Goal: Communication & Community: Answer question/provide support

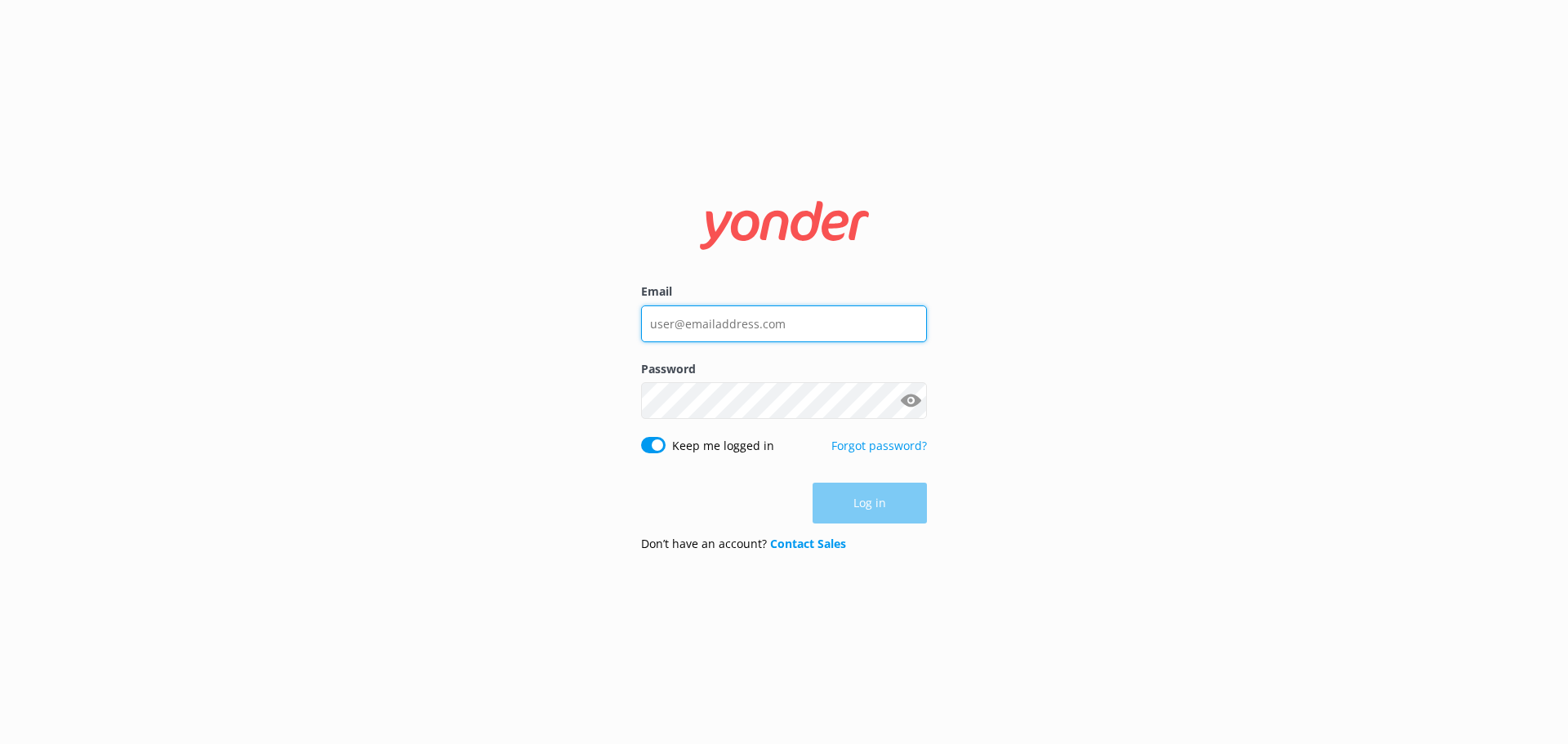
type input "digital@nomadsafaris.co.nz"
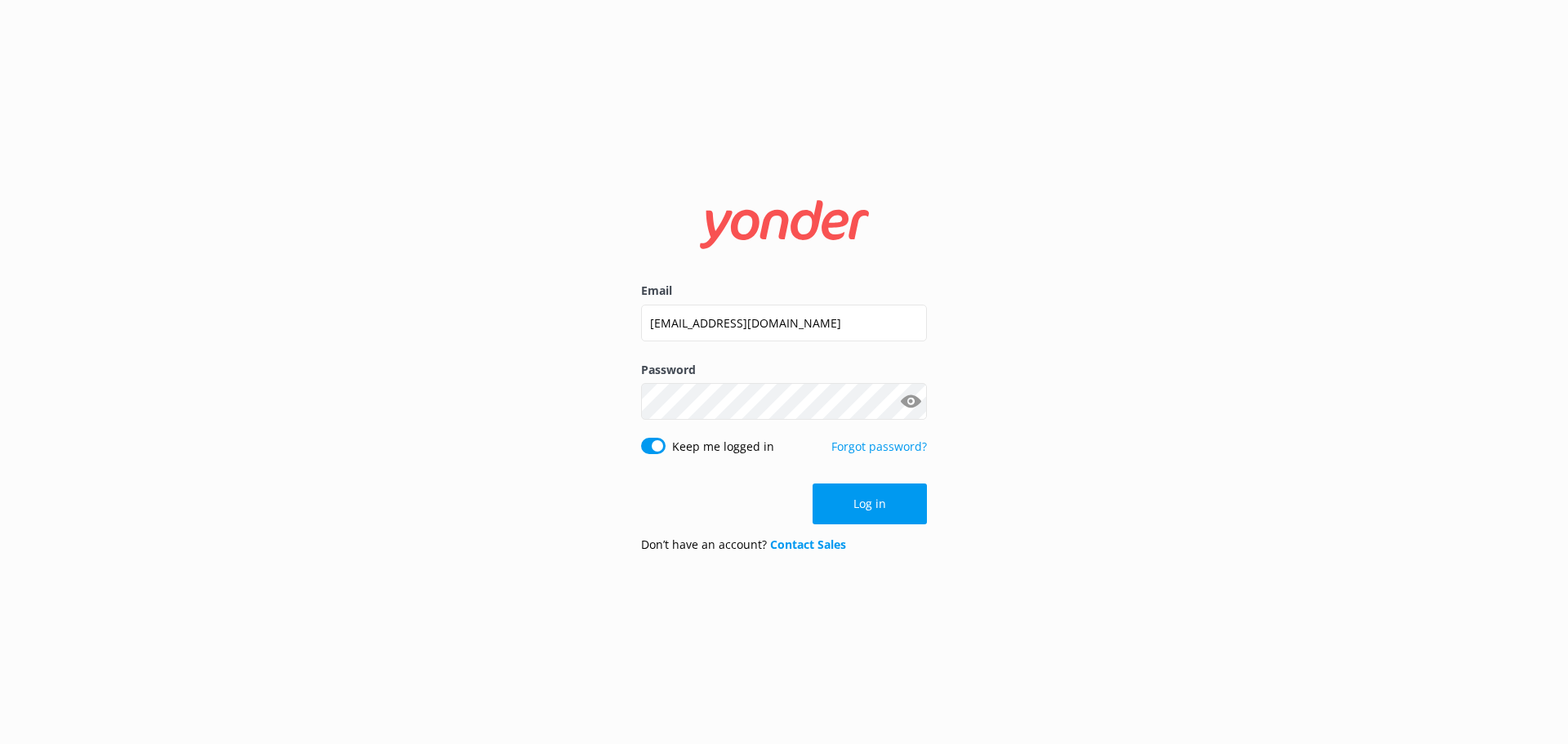
click at [895, 491] on div "Log in" at bounding box center [783, 504] width 286 height 41
click at [874, 513] on button "Log in" at bounding box center [870, 504] width 114 height 41
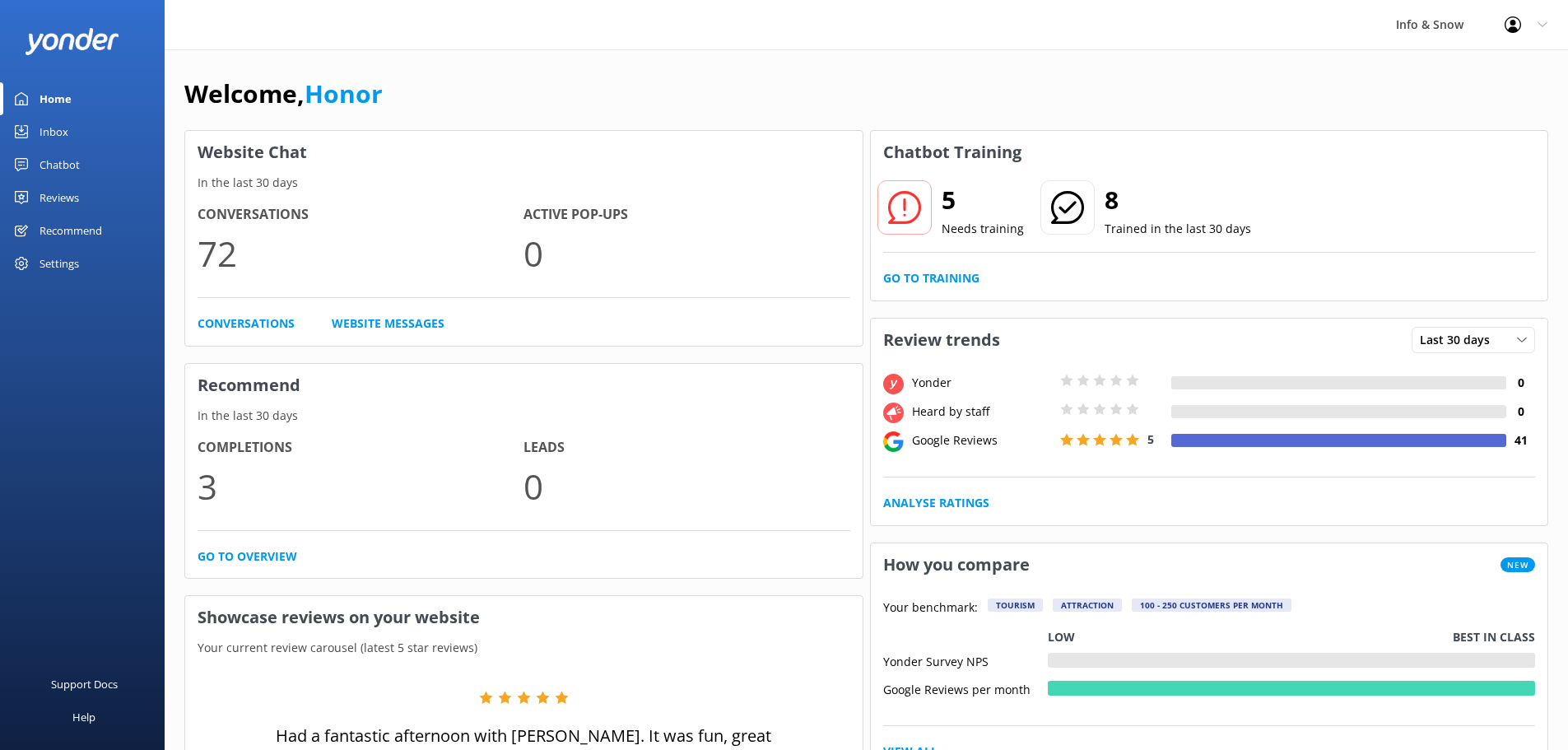
click at [78, 133] on link "Inbox" at bounding box center [82, 131] width 165 height 33
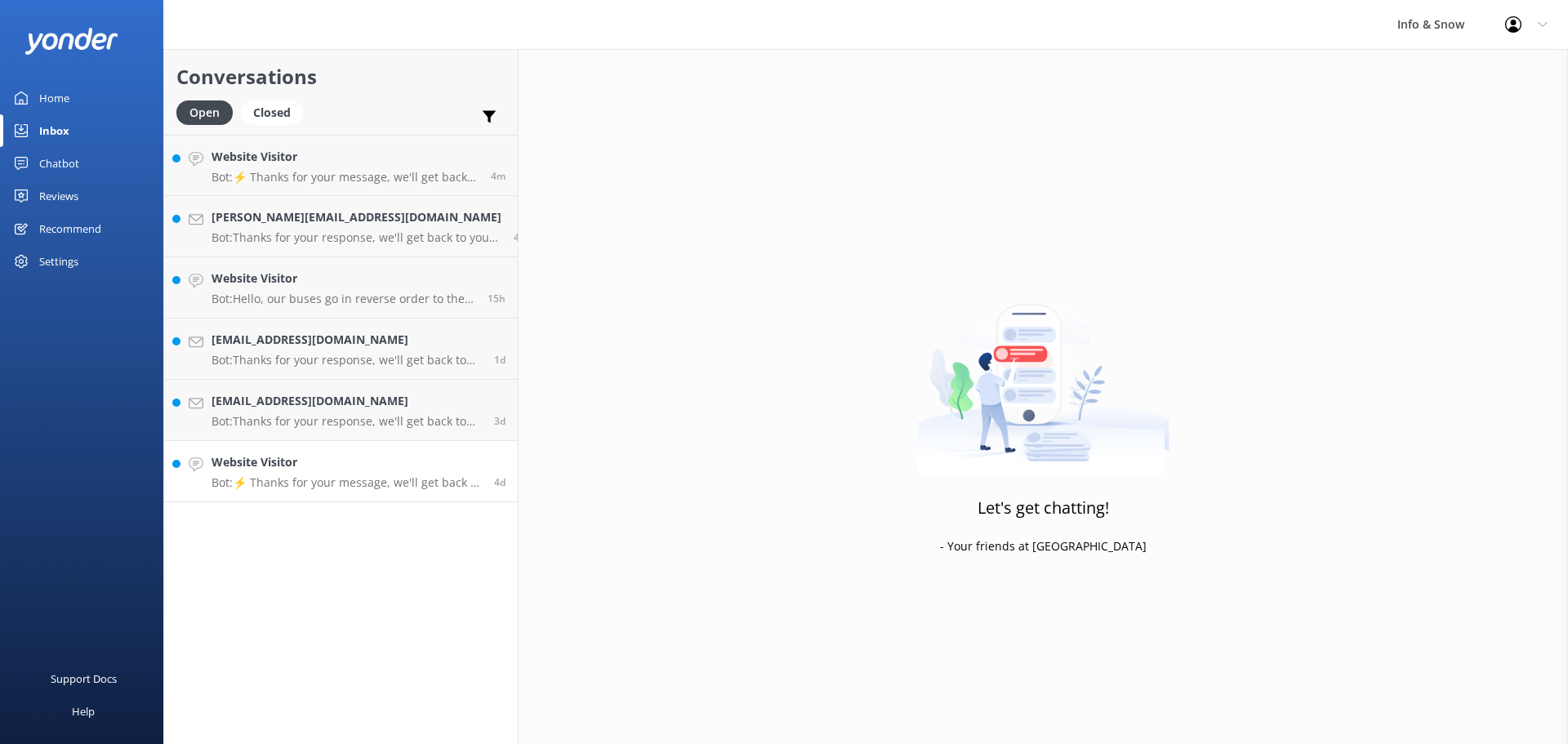
click at [358, 475] on p "Bot: ⚡ Thanks for your message, we'll get back to you as soon as we can. You're…" at bounding box center [346, 483] width 271 height 15
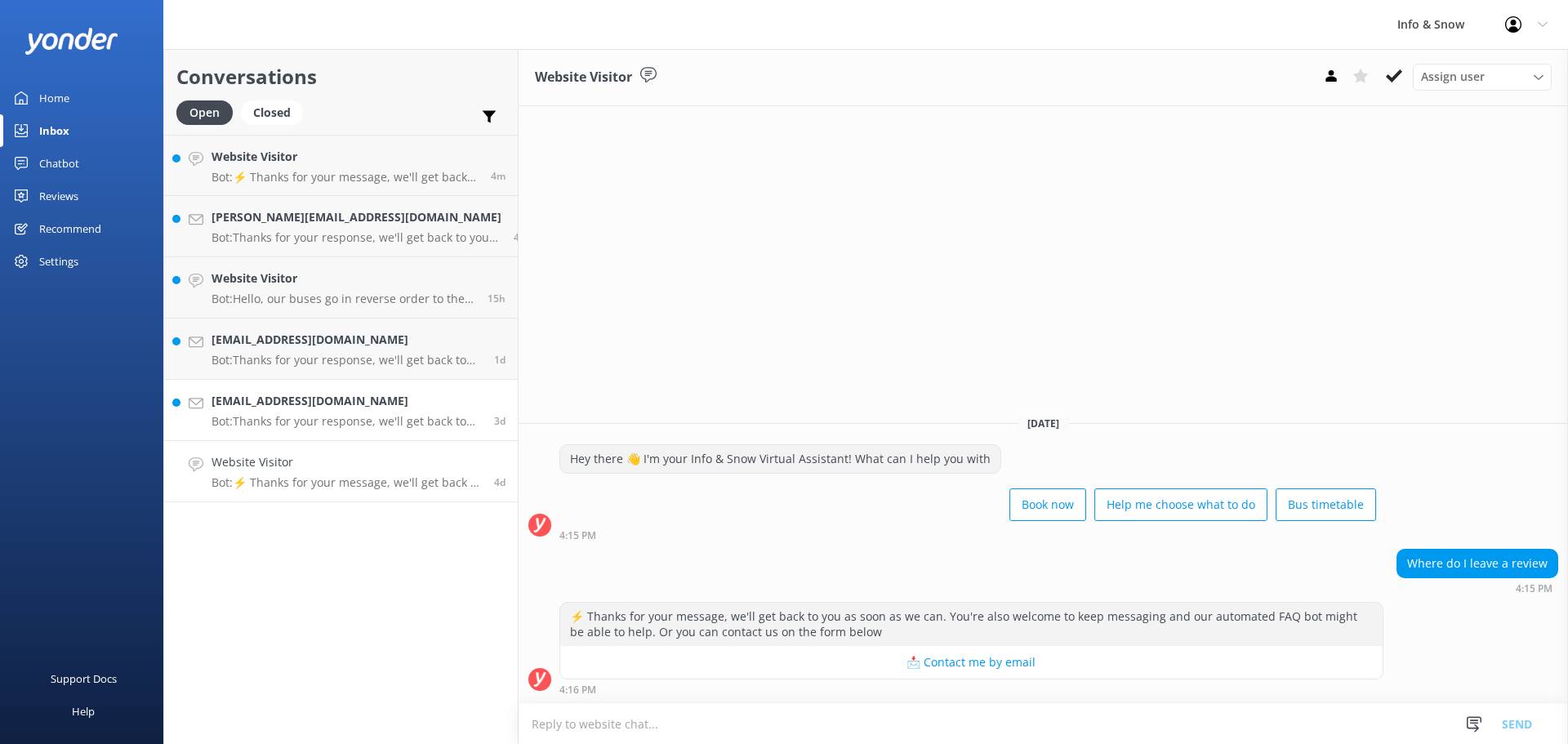
click at [332, 426] on p "Bot: Thanks for your response, we'll get back to you as soon as we can during o…" at bounding box center [346, 421] width 271 height 15
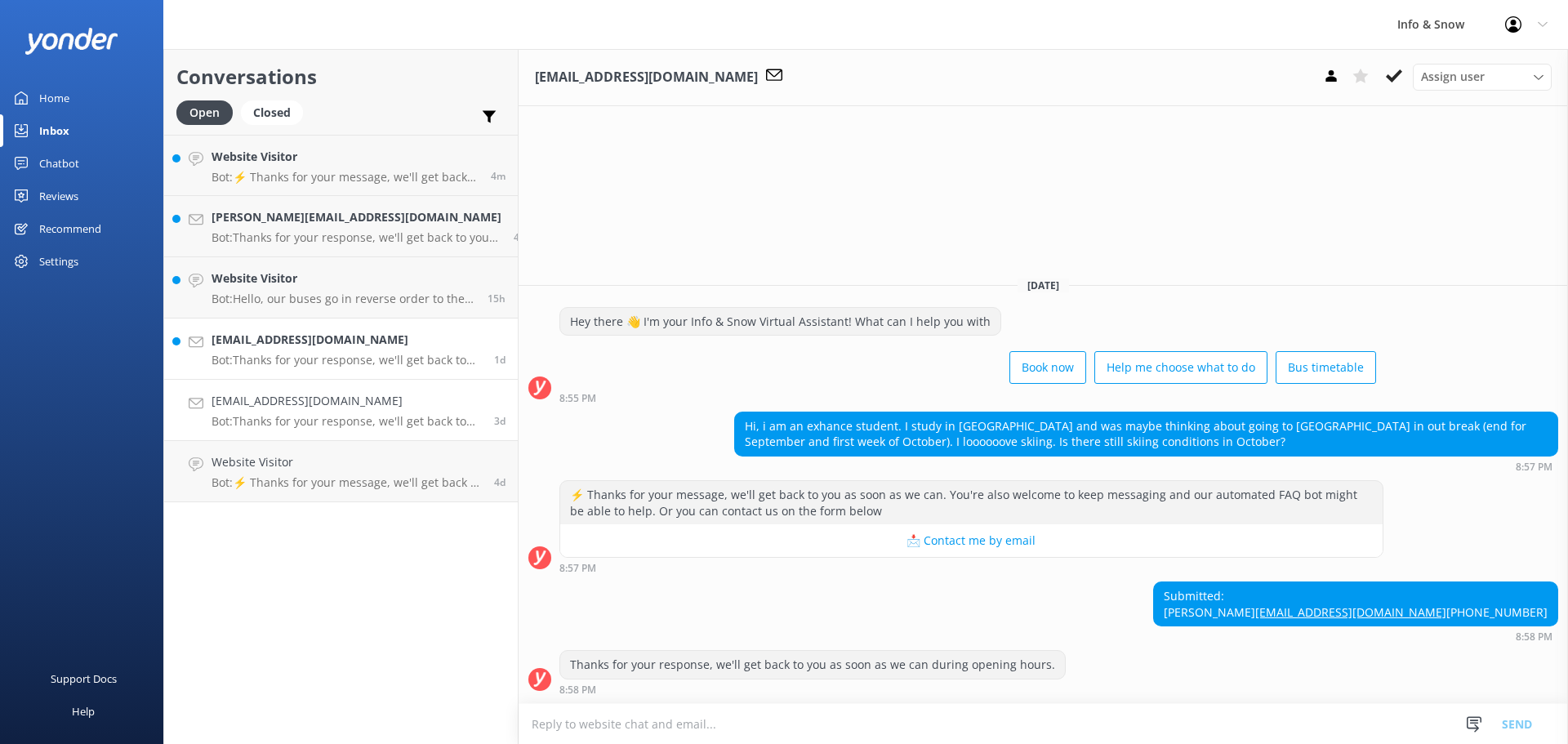
click at [306, 360] on p "Bot: Thanks for your response, we'll get back to you as soon as we can during o…" at bounding box center [346, 360] width 271 height 15
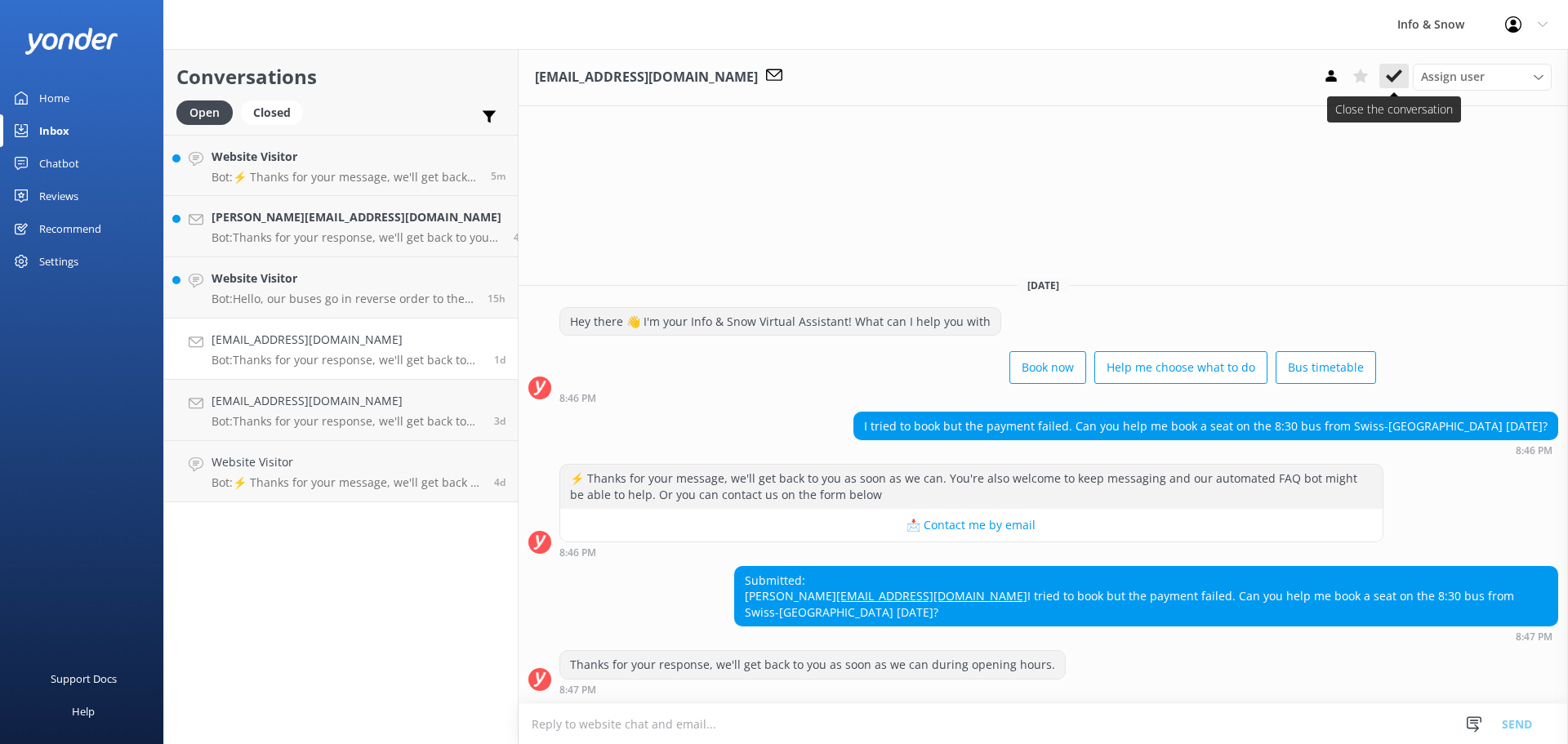
click at [1398, 79] on icon at bounding box center [1394, 76] width 17 height 17
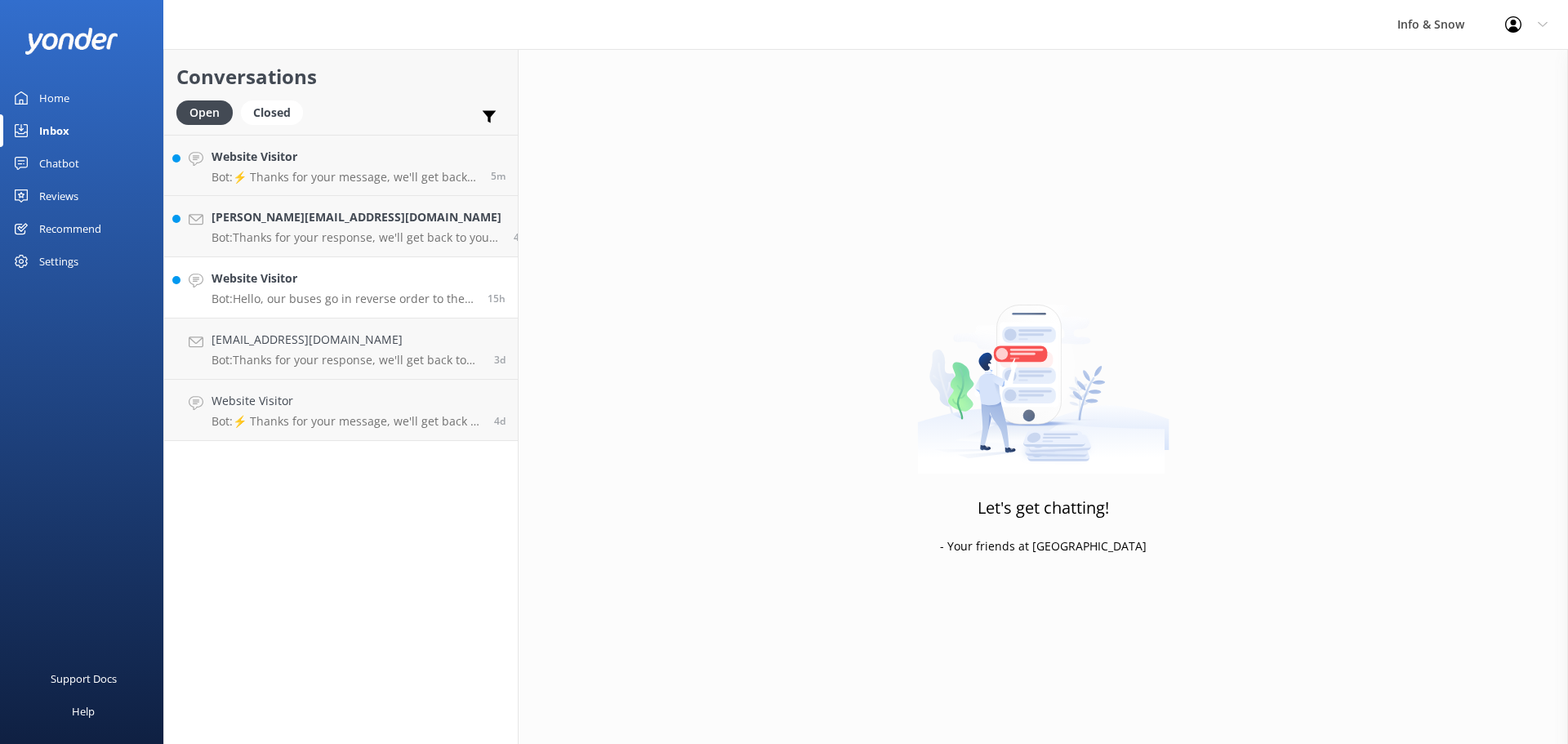
click at [332, 292] on p "Bot: Hello, our buses go in reverse order to the route taken. Your return journ…" at bounding box center [343, 299] width 264 height 15
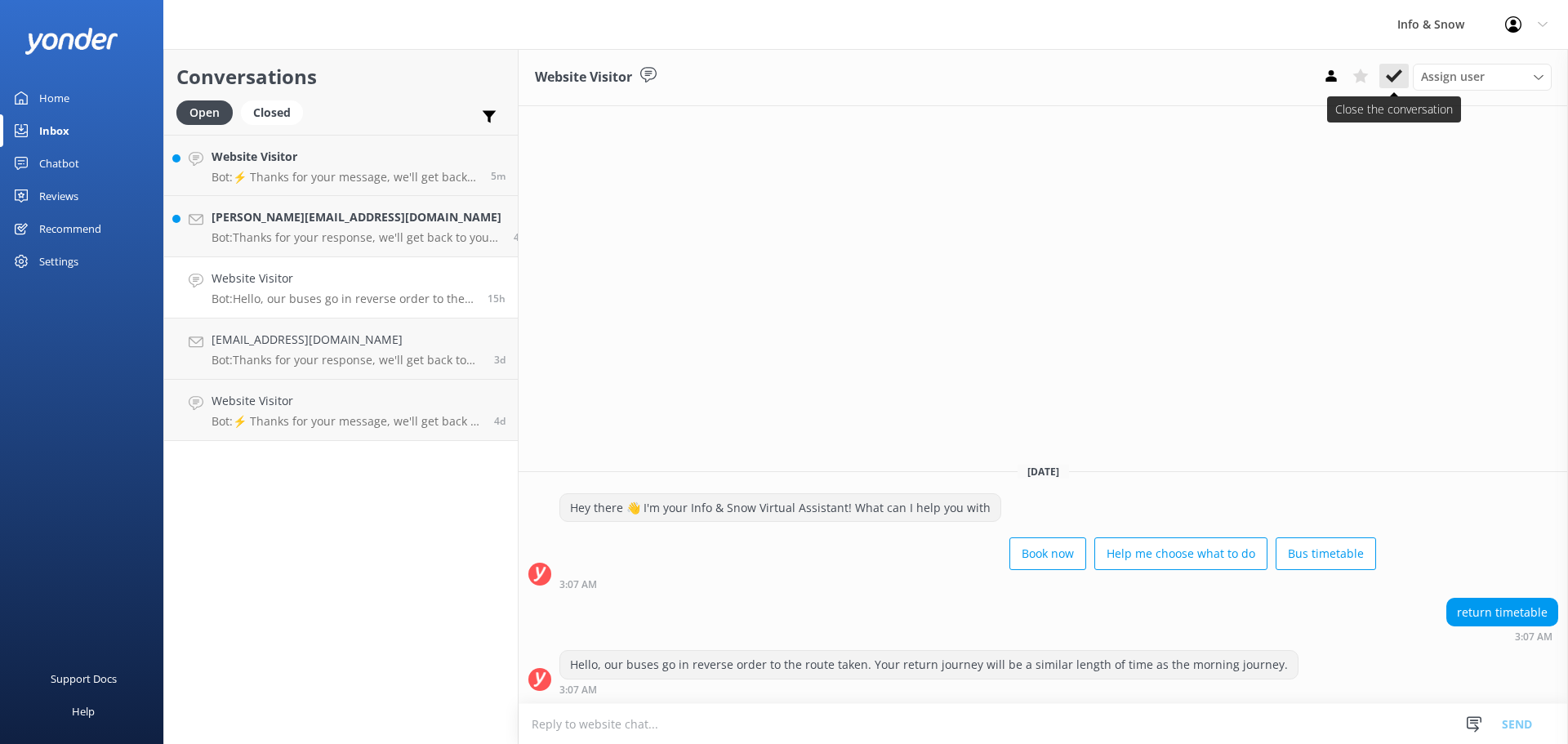
click at [1382, 71] on button at bounding box center [1394, 76] width 30 height 24
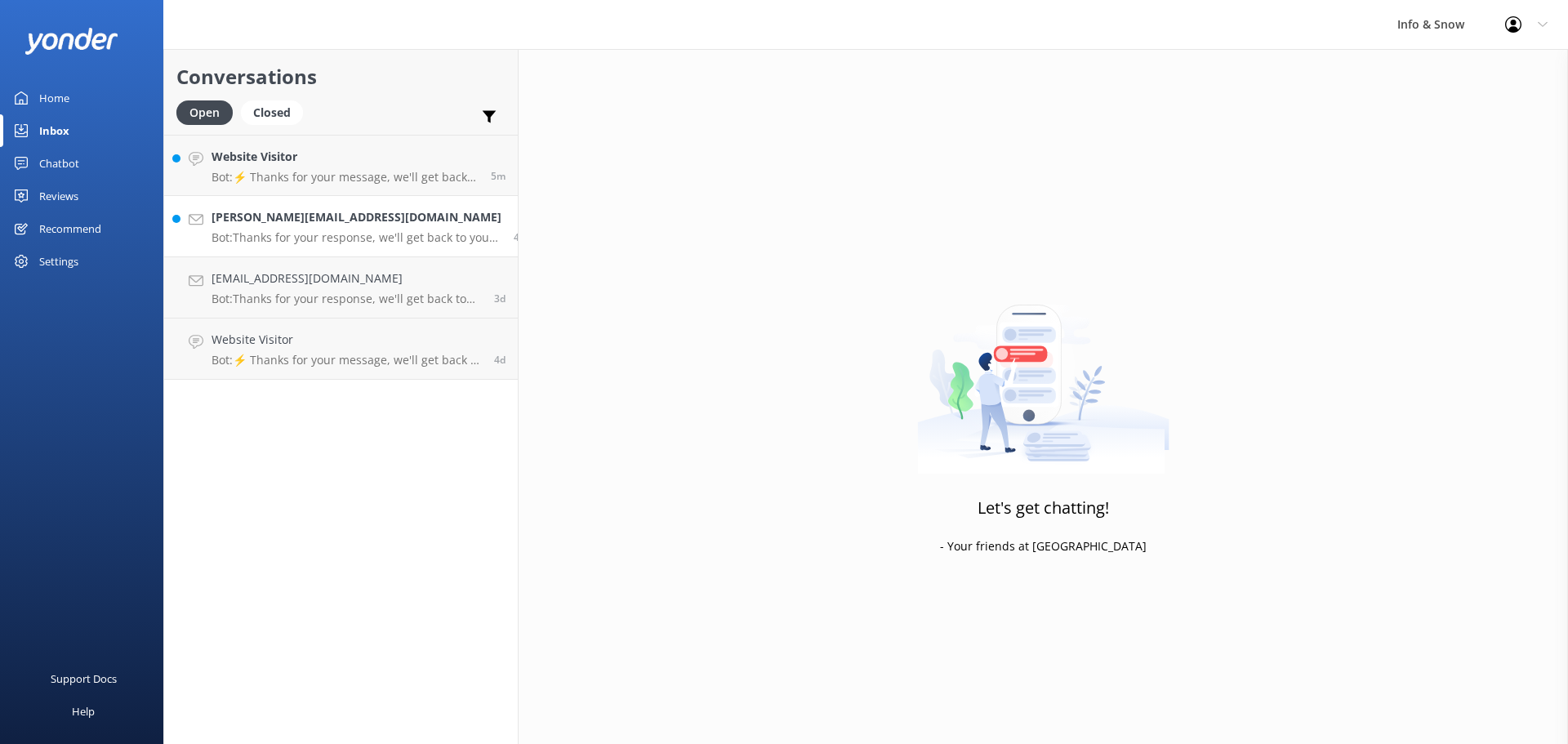
click at [329, 226] on h4 "george_athanasiadis@yahoo.com.au" at bounding box center [356, 217] width 290 height 18
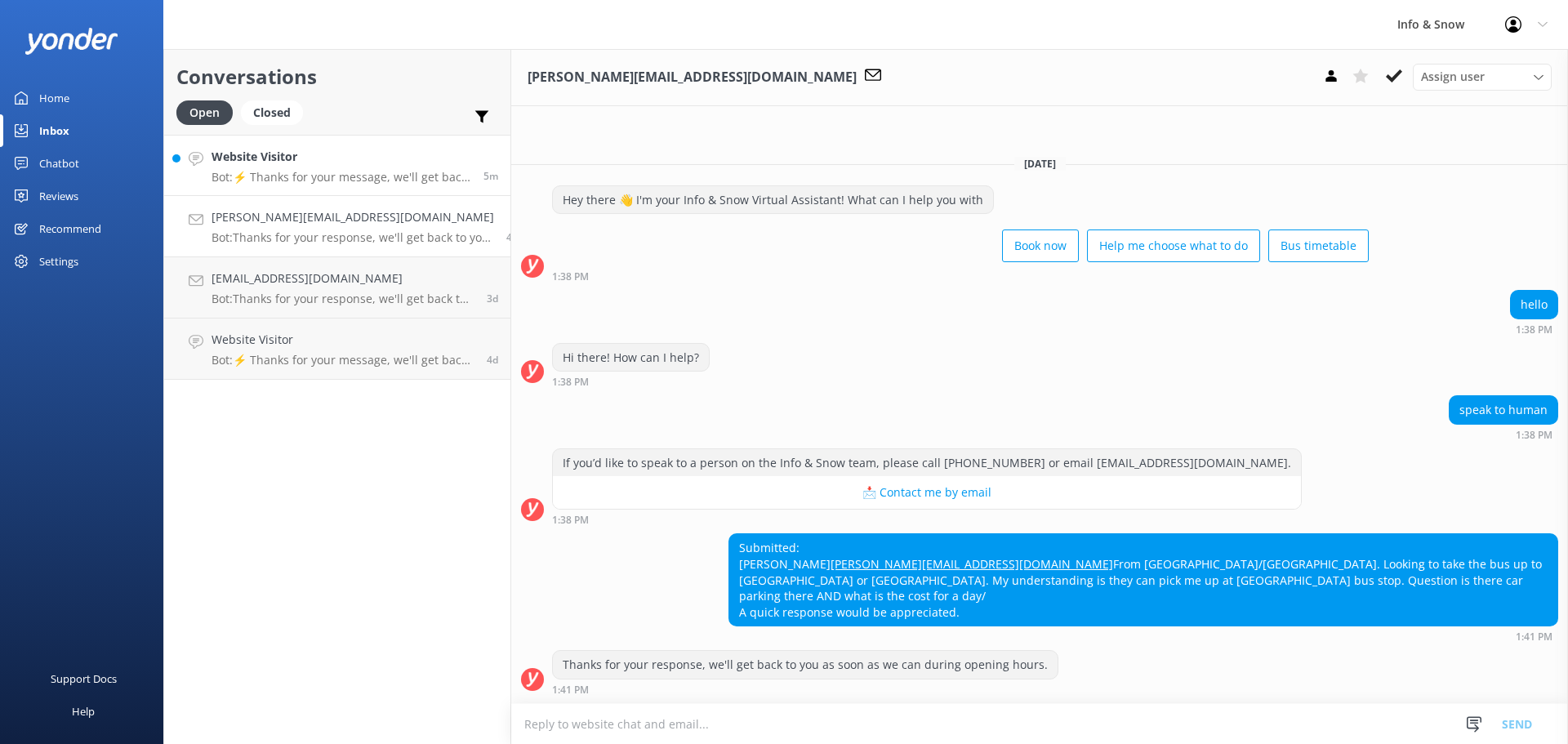
click at [280, 175] on p "Bot: ⚡ Thanks for your message, we'll get back to you as soon as we can. You're…" at bounding box center [340, 178] width 259 height 15
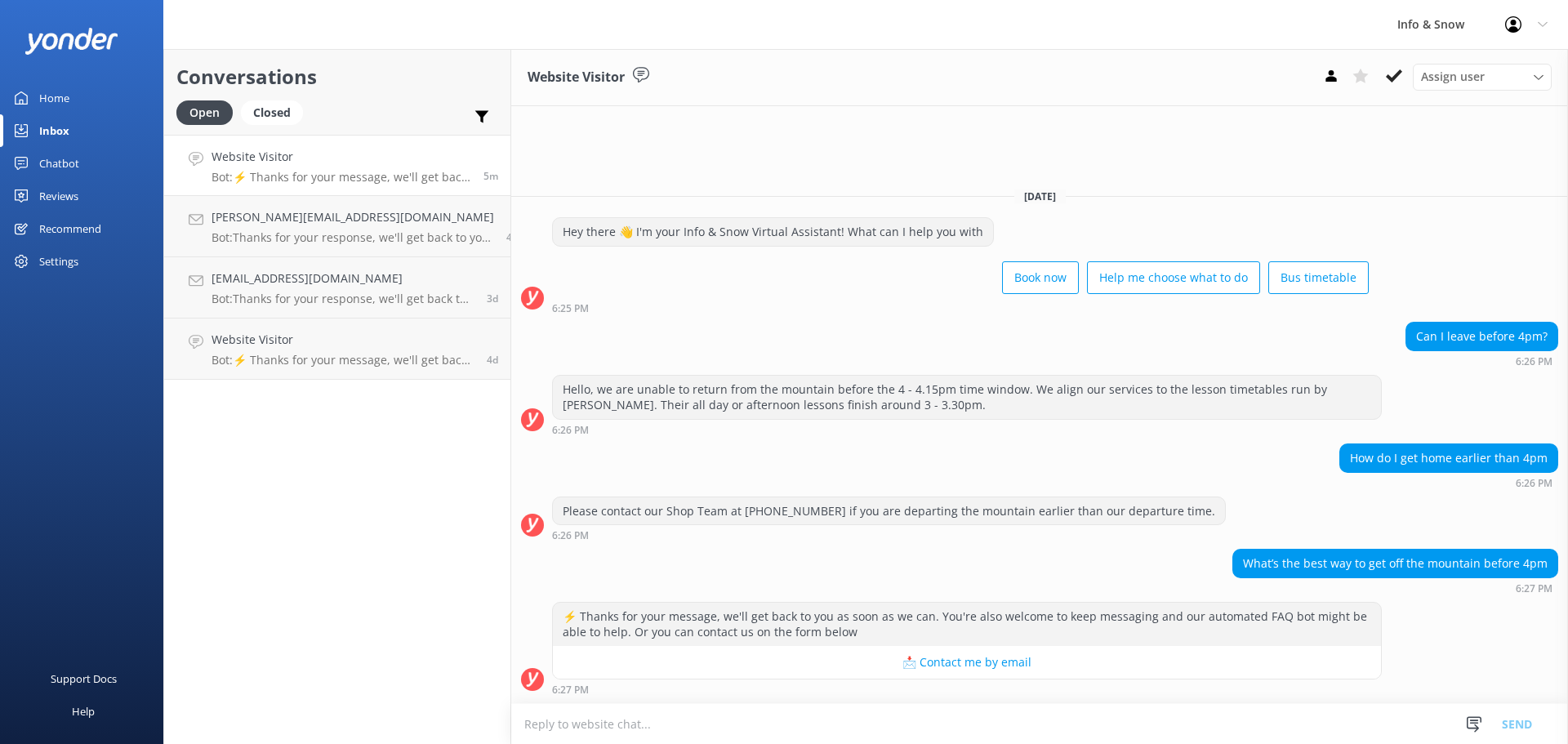
click at [1244, 723] on textarea at bounding box center [1040, 724] width 1056 height 40
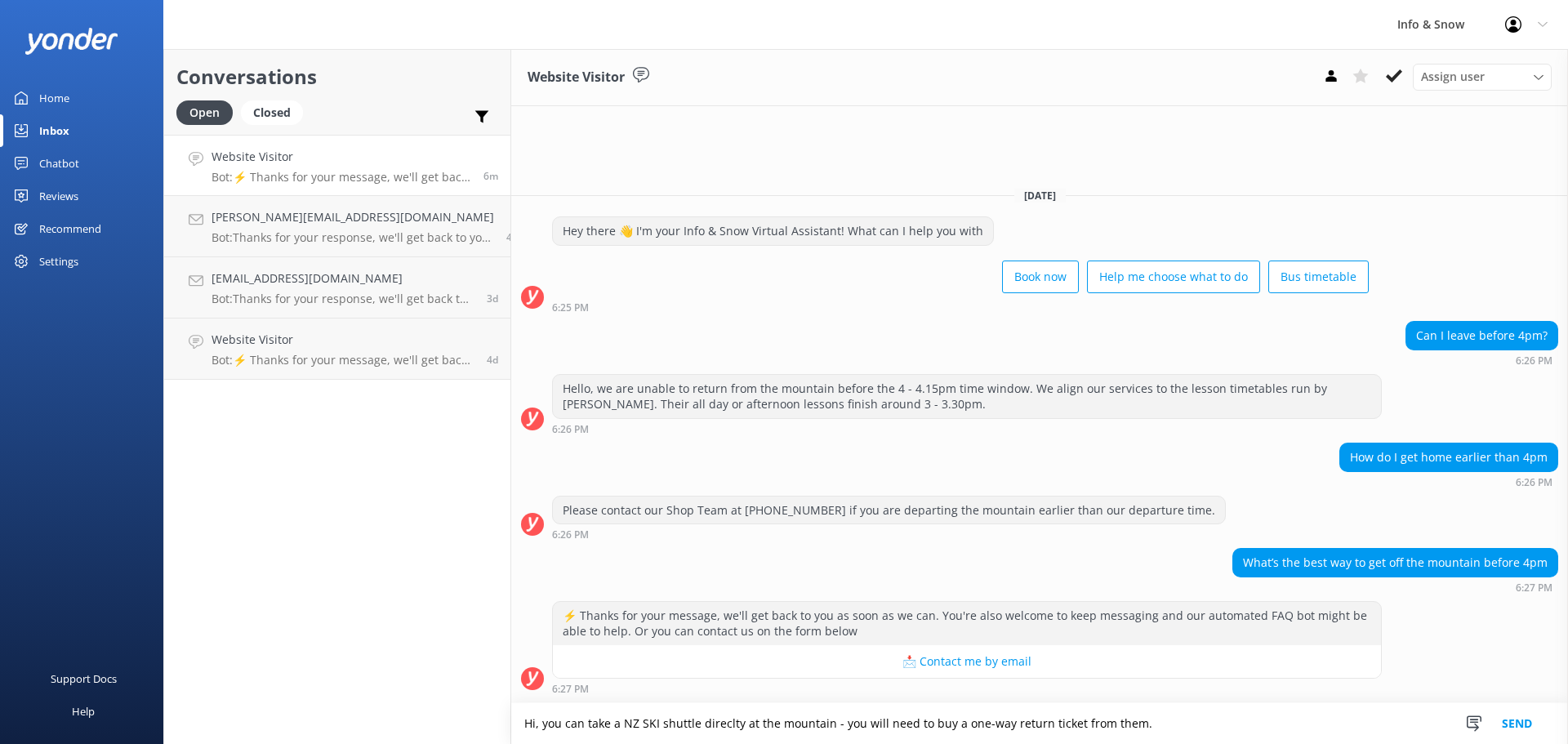
click at [707, 726] on textarea "Hi, you can take a NZ SKI shuttle direclty at the mountain - you will need to b…" at bounding box center [1040, 724] width 1056 height 41
drag, startPoint x: 1162, startPoint y: 735, endPoint x: 1170, endPoint y: 743, distance: 11.3
click at [1162, 735] on textarea "Hi, you can take a NZ SKI shuttle directly at the mountain - you will need to b…" at bounding box center [1040, 724] width 1056 height 41
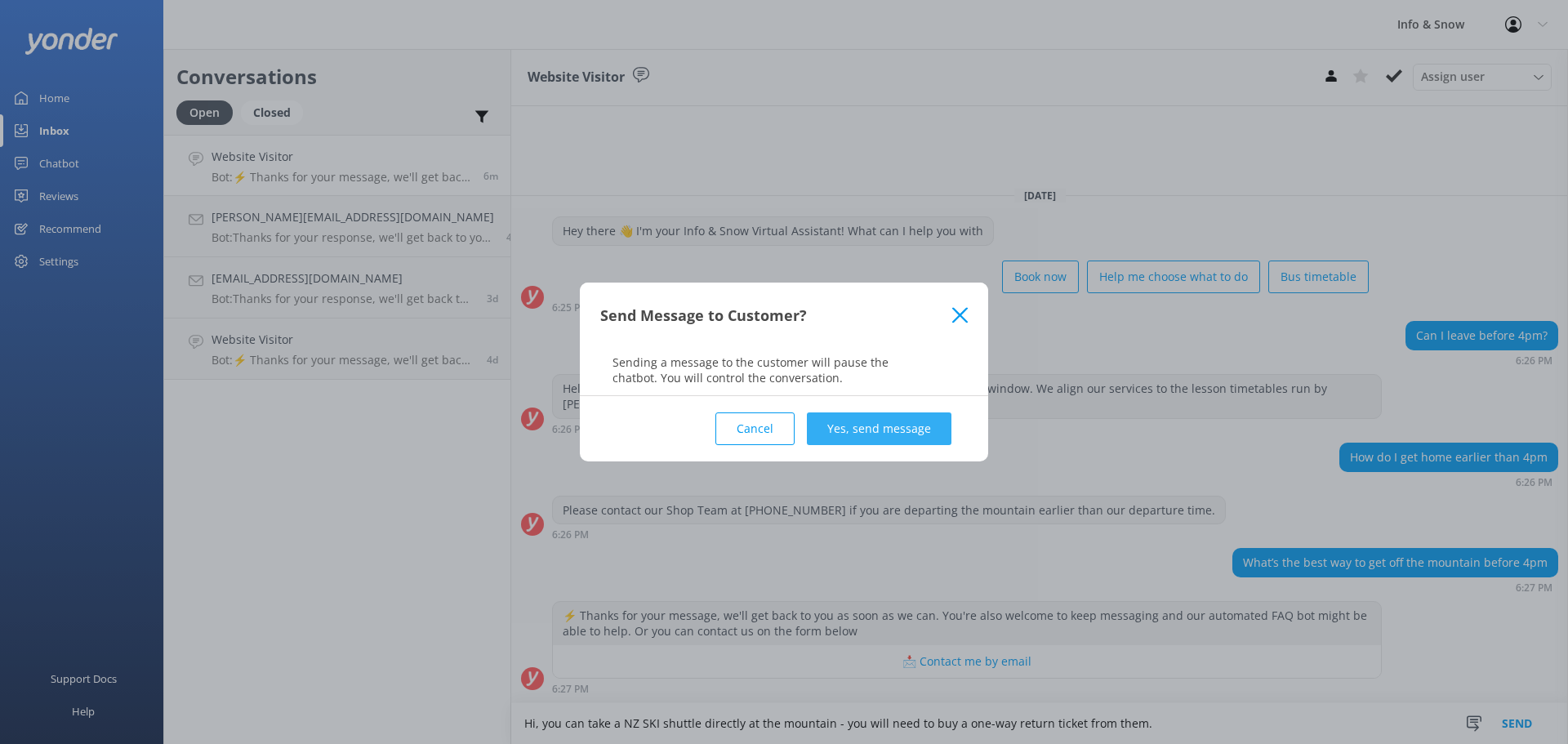
type textarea "Hi, you can take a NZ SKI shuttle directly at the mountain - you will need to b…"
click at [875, 423] on button "Yes, send message" at bounding box center [879, 429] width 144 height 33
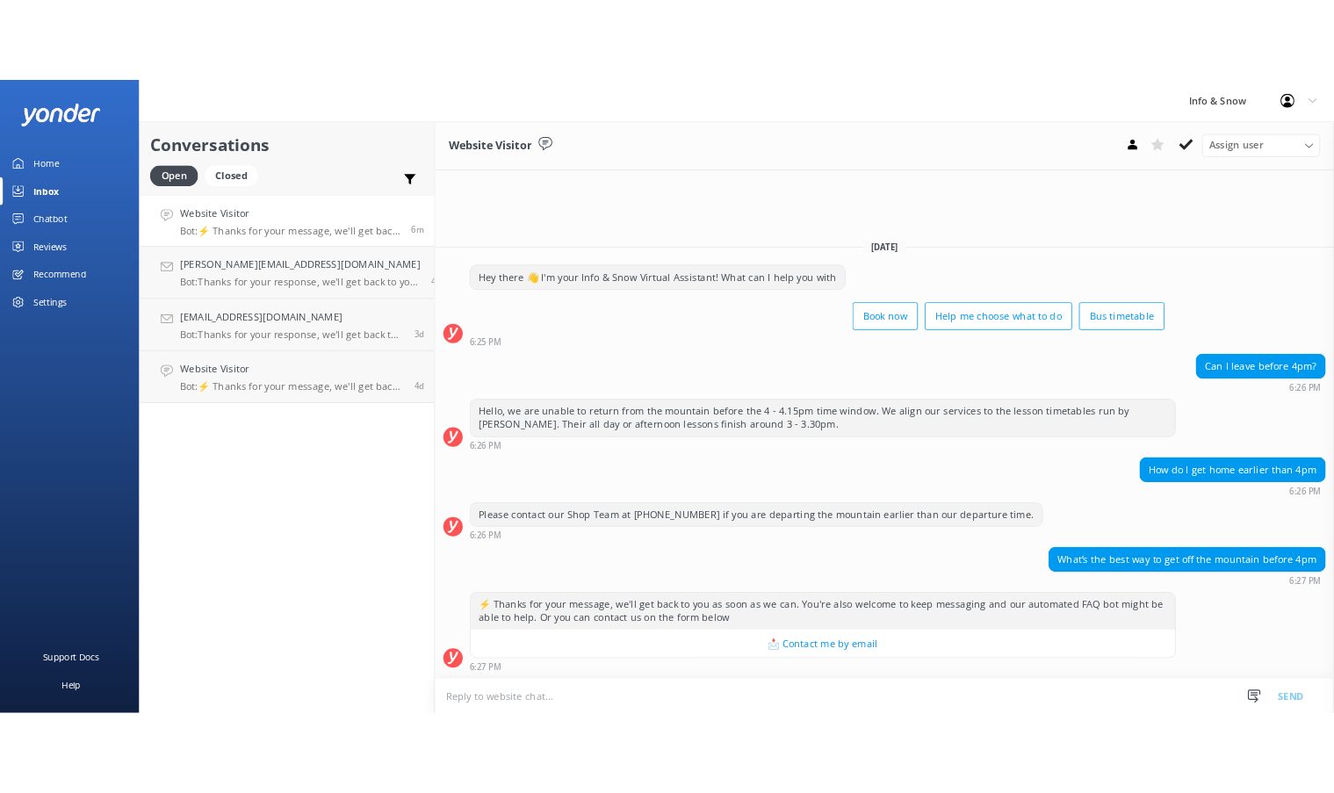
scroll to position [40, 0]
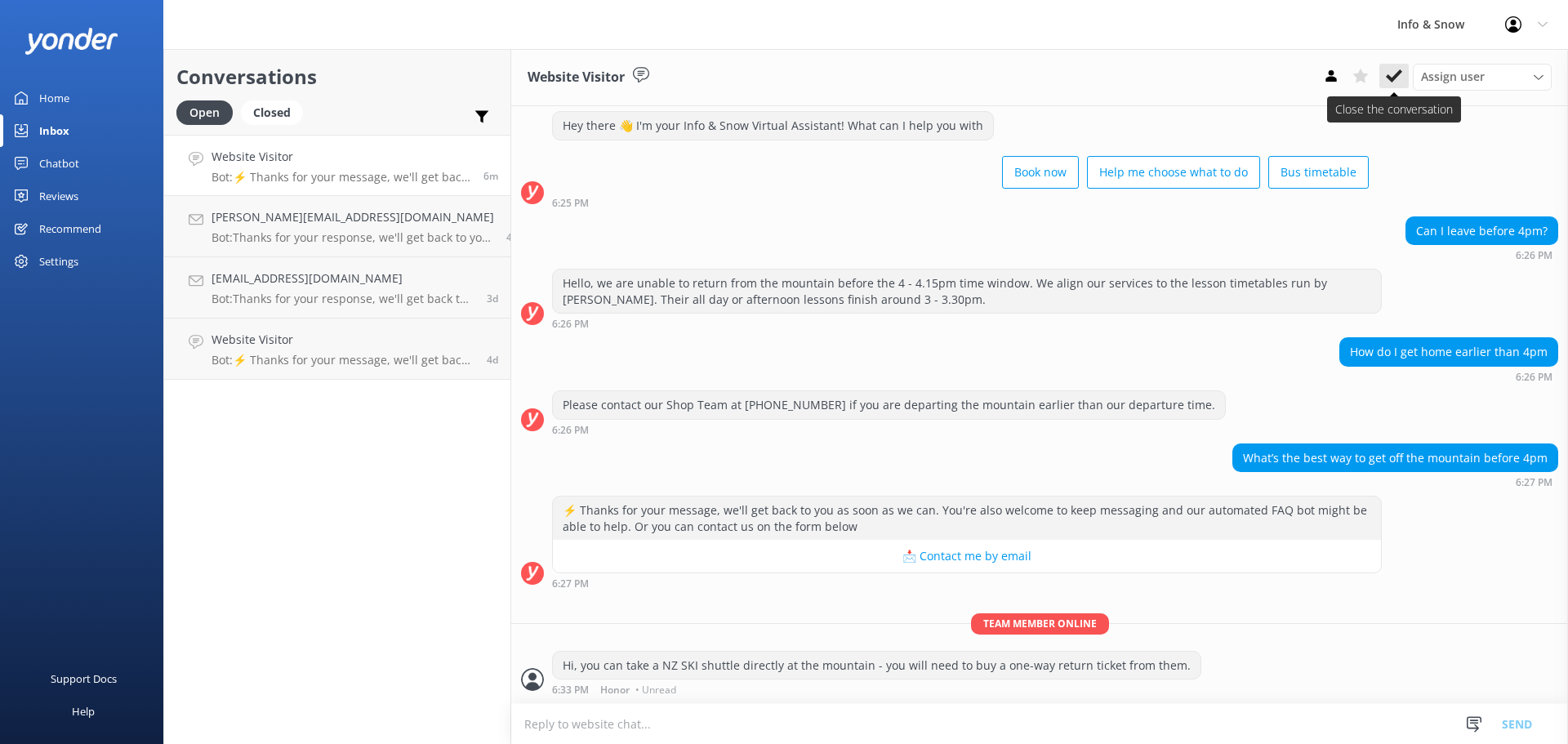
click at [1389, 79] on use at bounding box center [1394, 76] width 17 height 13
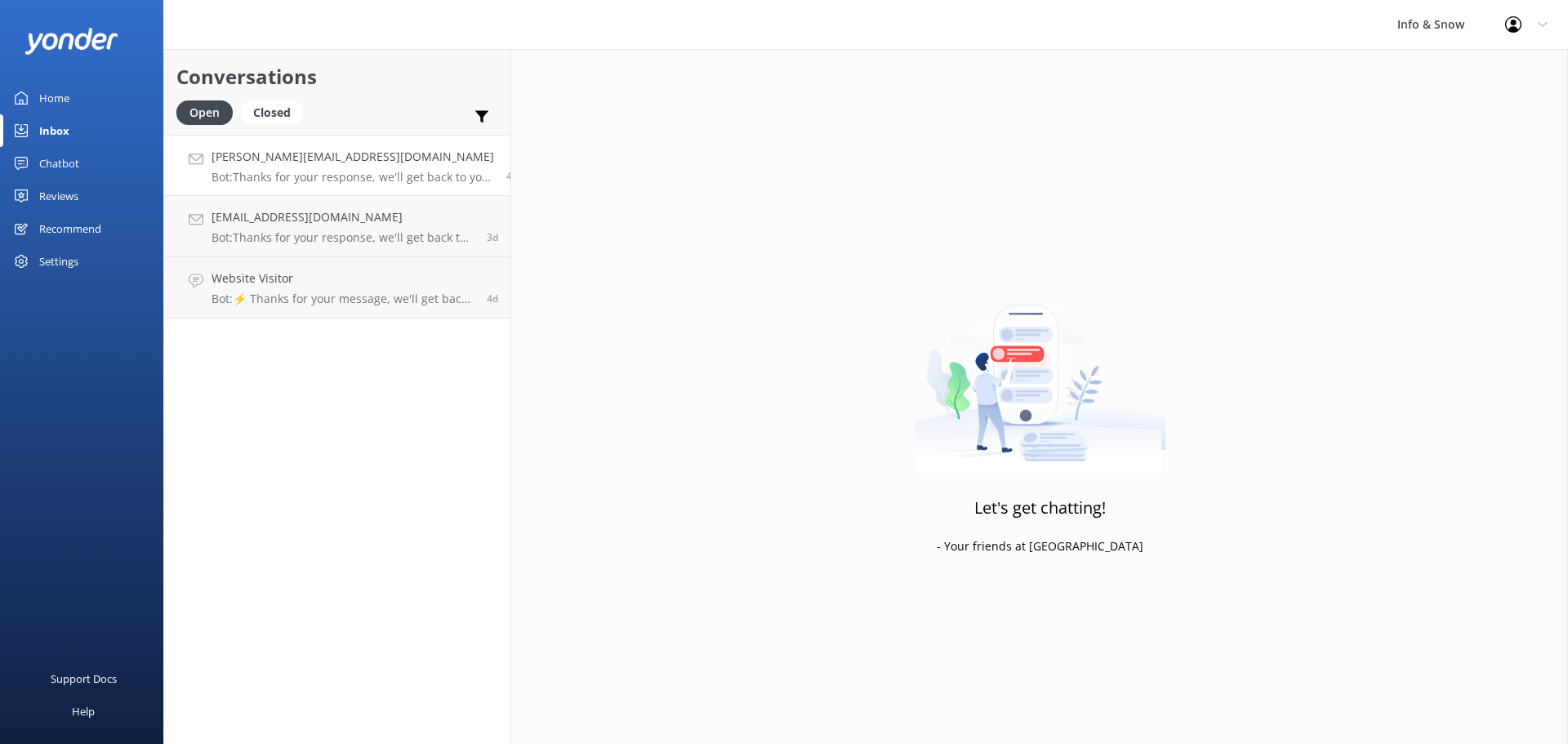
click at [332, 171] on p "Bot: Thanks for your response, we'll get back to you as soon as we can during o…" at bounding box center [352, 178] width 283 height 15
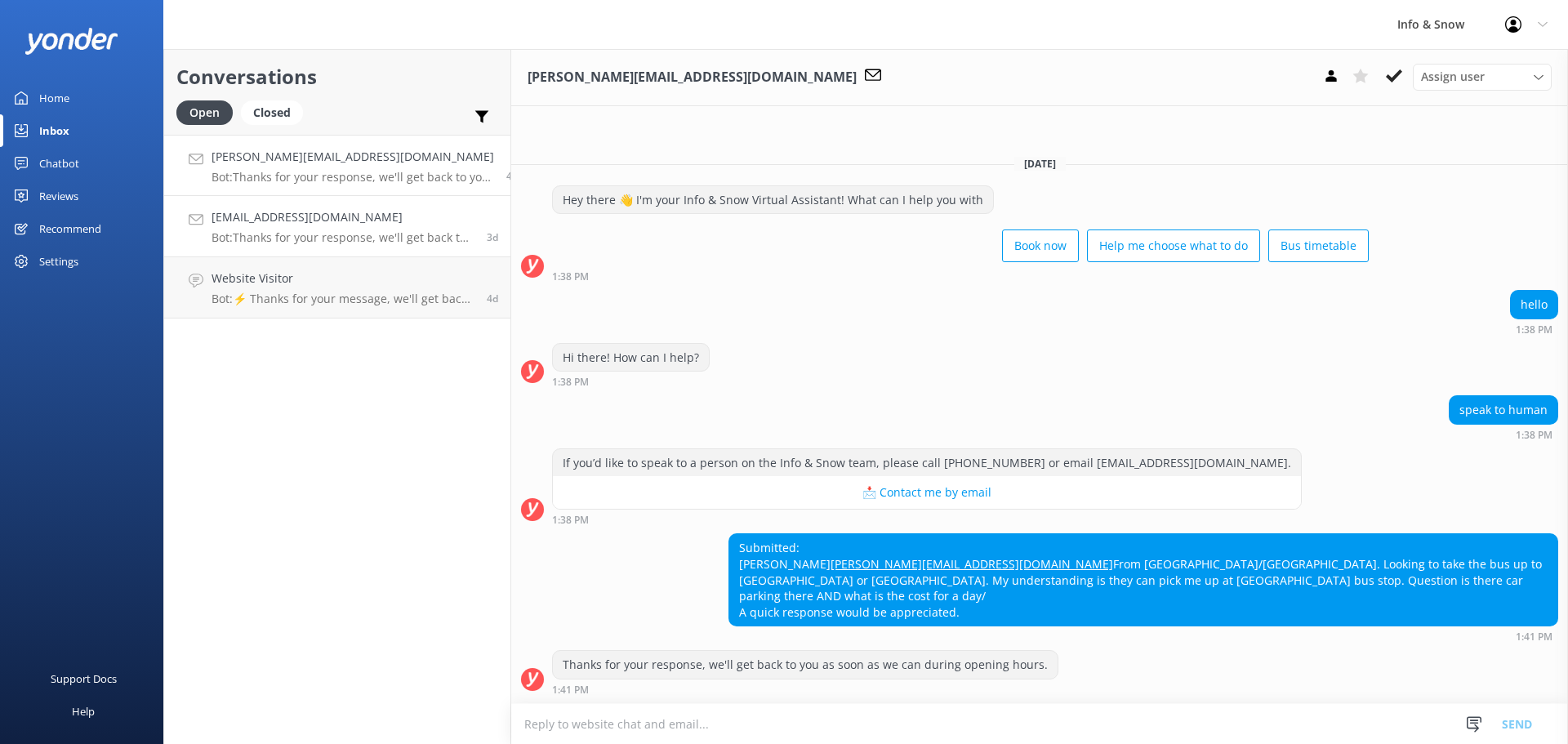
click at [336, 234] on p "Bot: Thanks for your response, we'll get back to you as soon as we can during o…" at bounding box center [342, 238] width 263 height 15
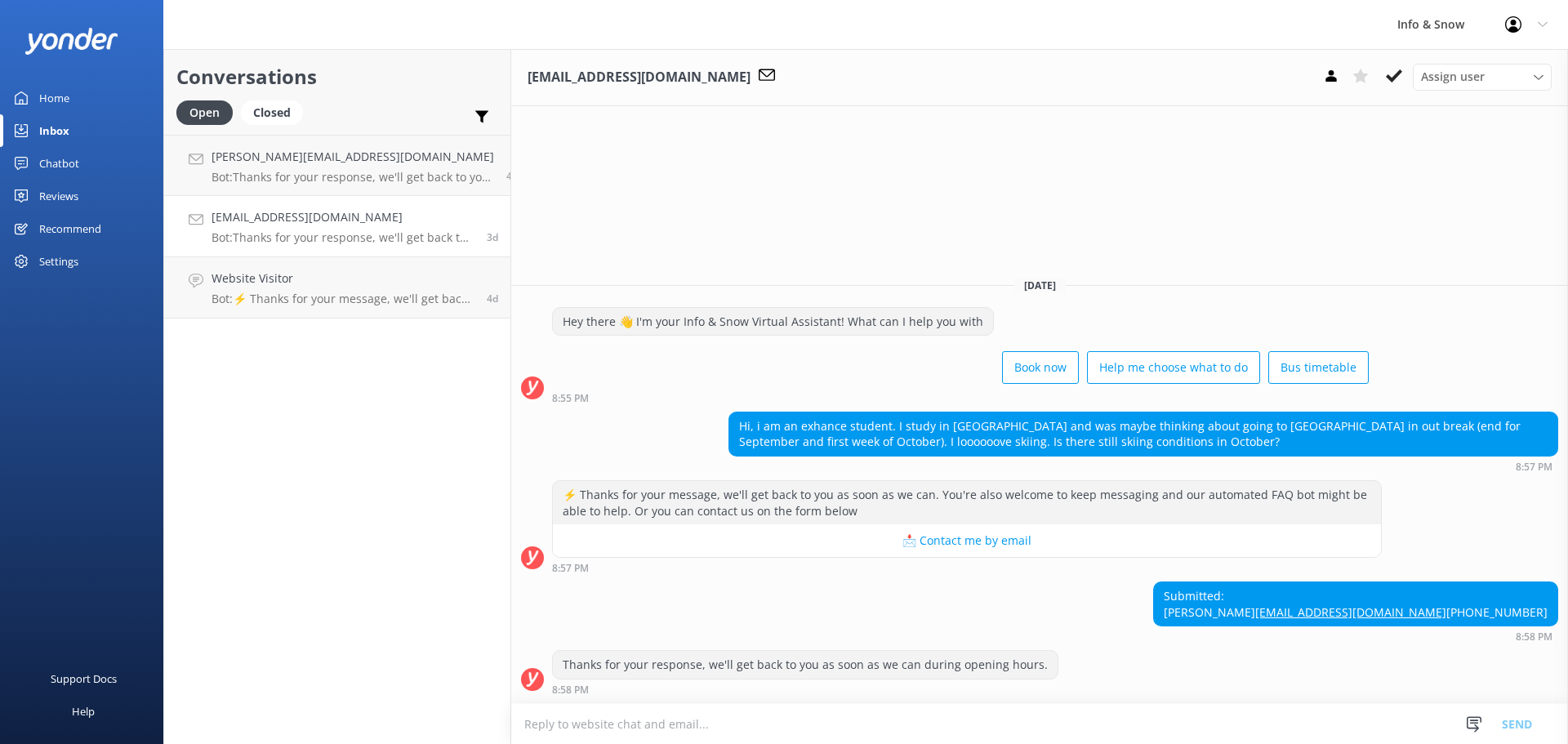
click at [304, 218] on h4 "tirilmarkussen@gmail.com" at bounding box center [342, 217] width 263 height 18
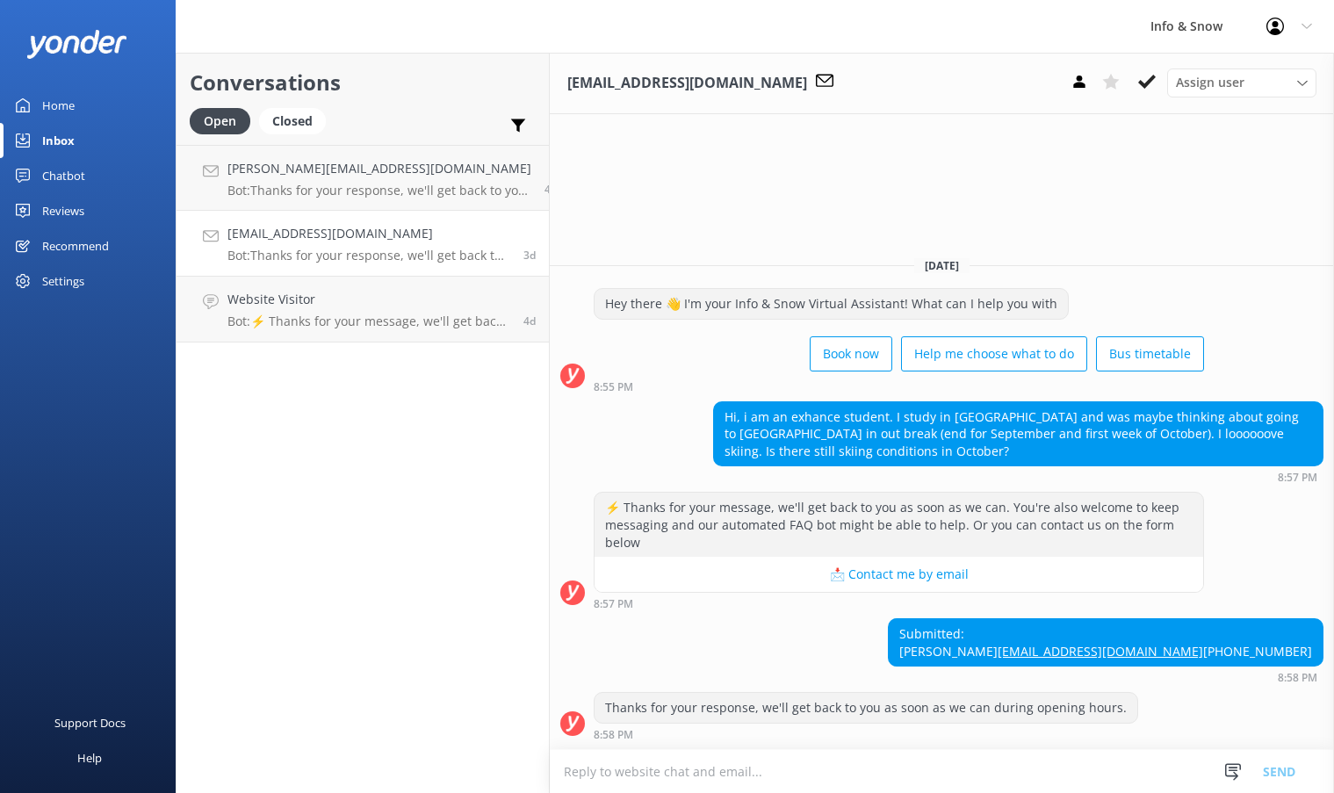
click at [348, 252] on p "Bot: Thanks for your response, we'll get back to you as soon as we can during o…" at bounding box center [368, 256] width 283 height 16
click at [287, 194] on p "Bot: Thanks for your response, we'll get back to you as soon as we can during o…" at bounding box center [379, 191] width 304 height 16
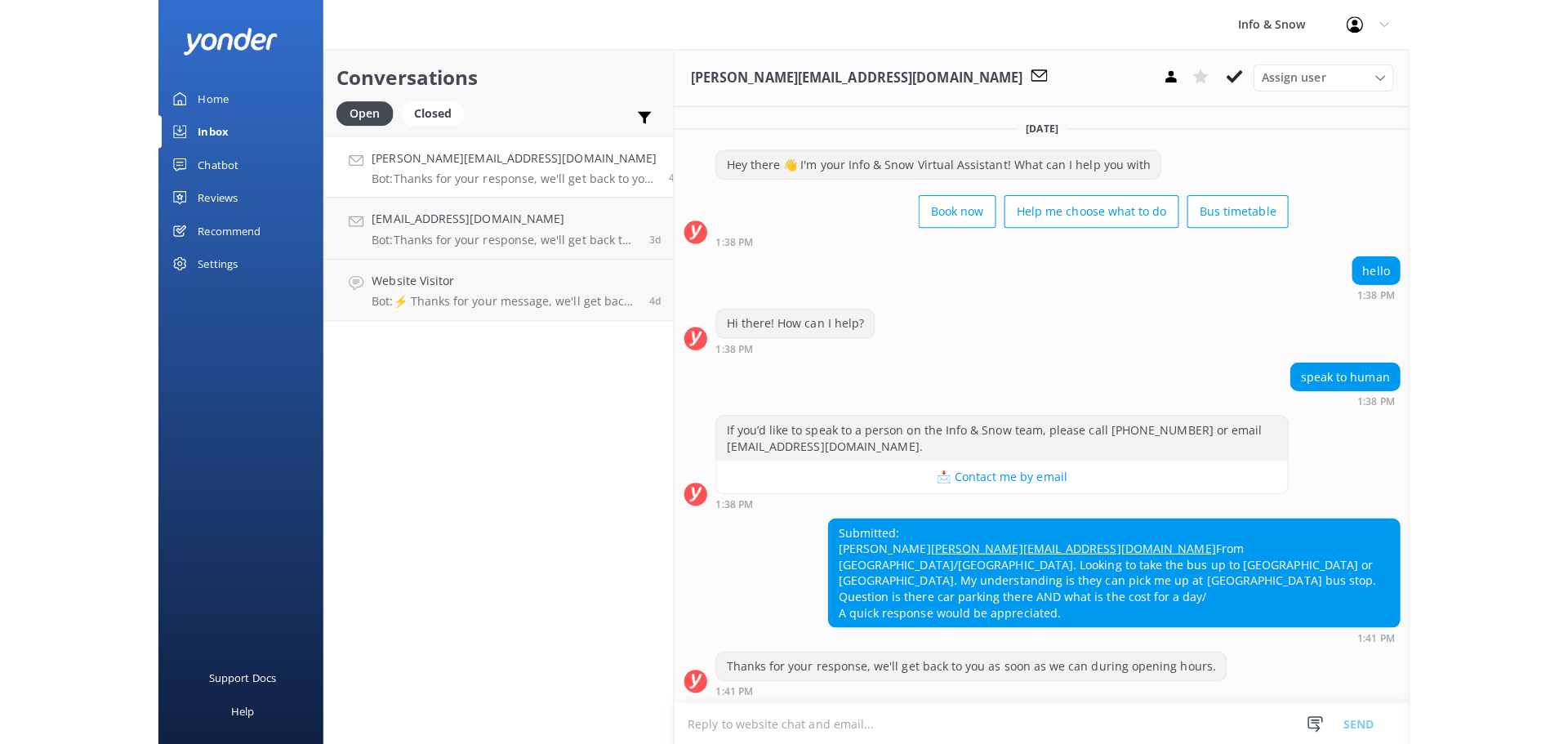
scroll to position [18, 0]
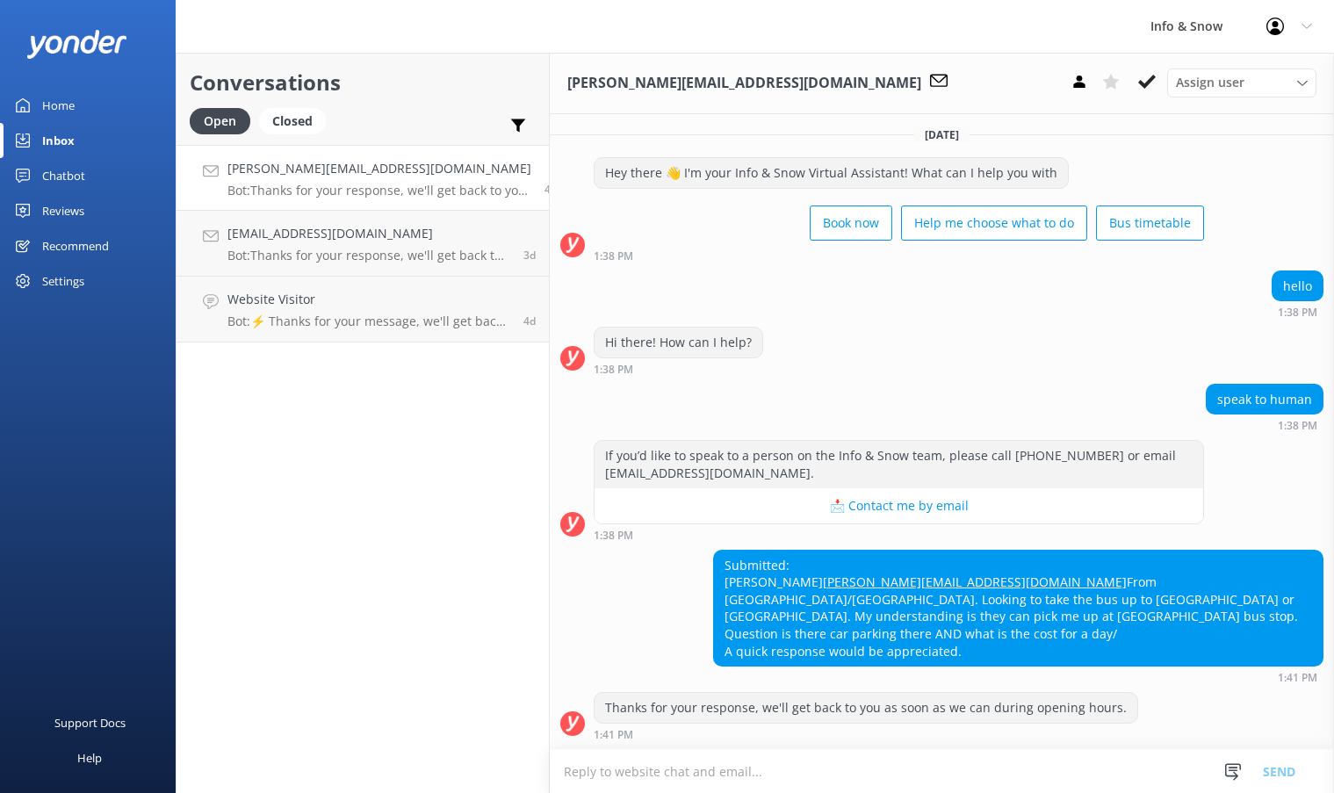
click at [857, 328] on div "Hi there! How can I help? 1:38 PM" at bounding box center [942, 351] width 784 height 48
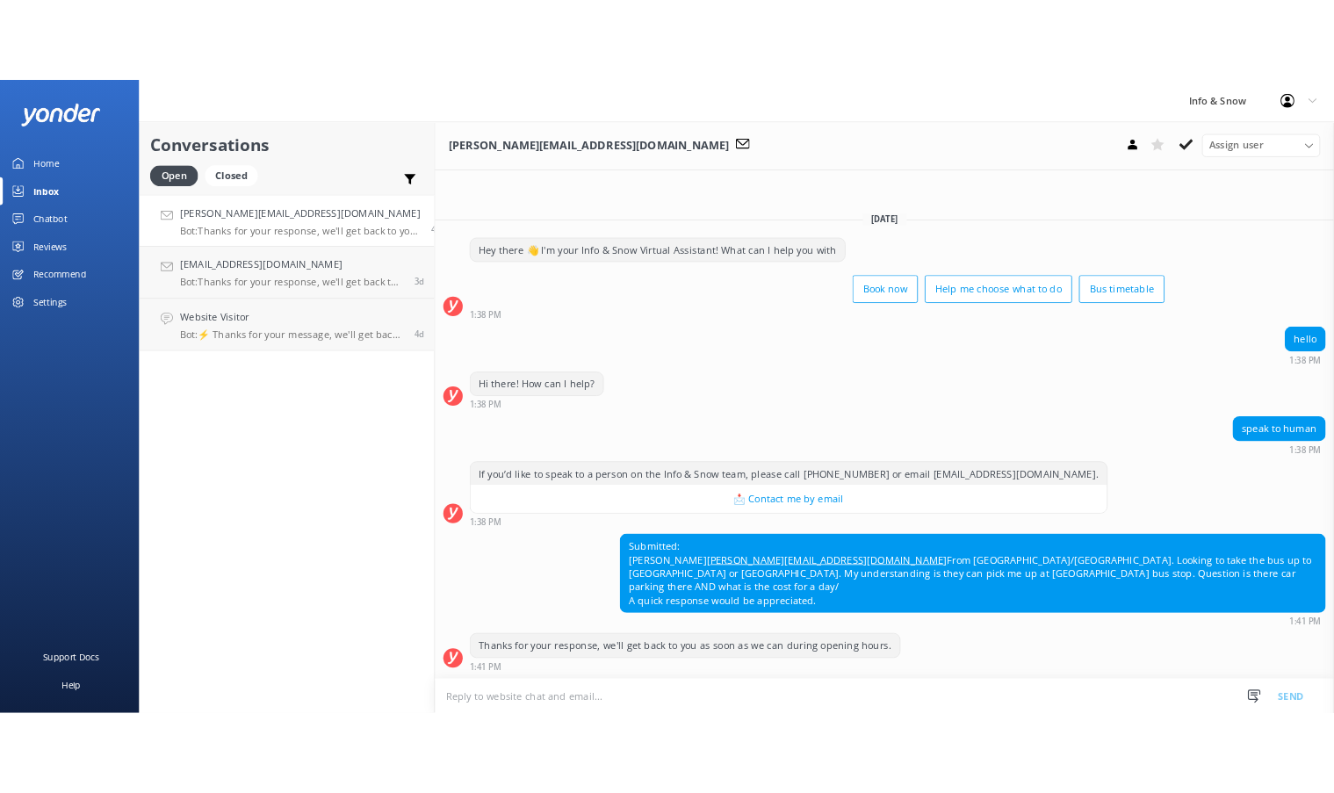
scroll to position [0, 0]
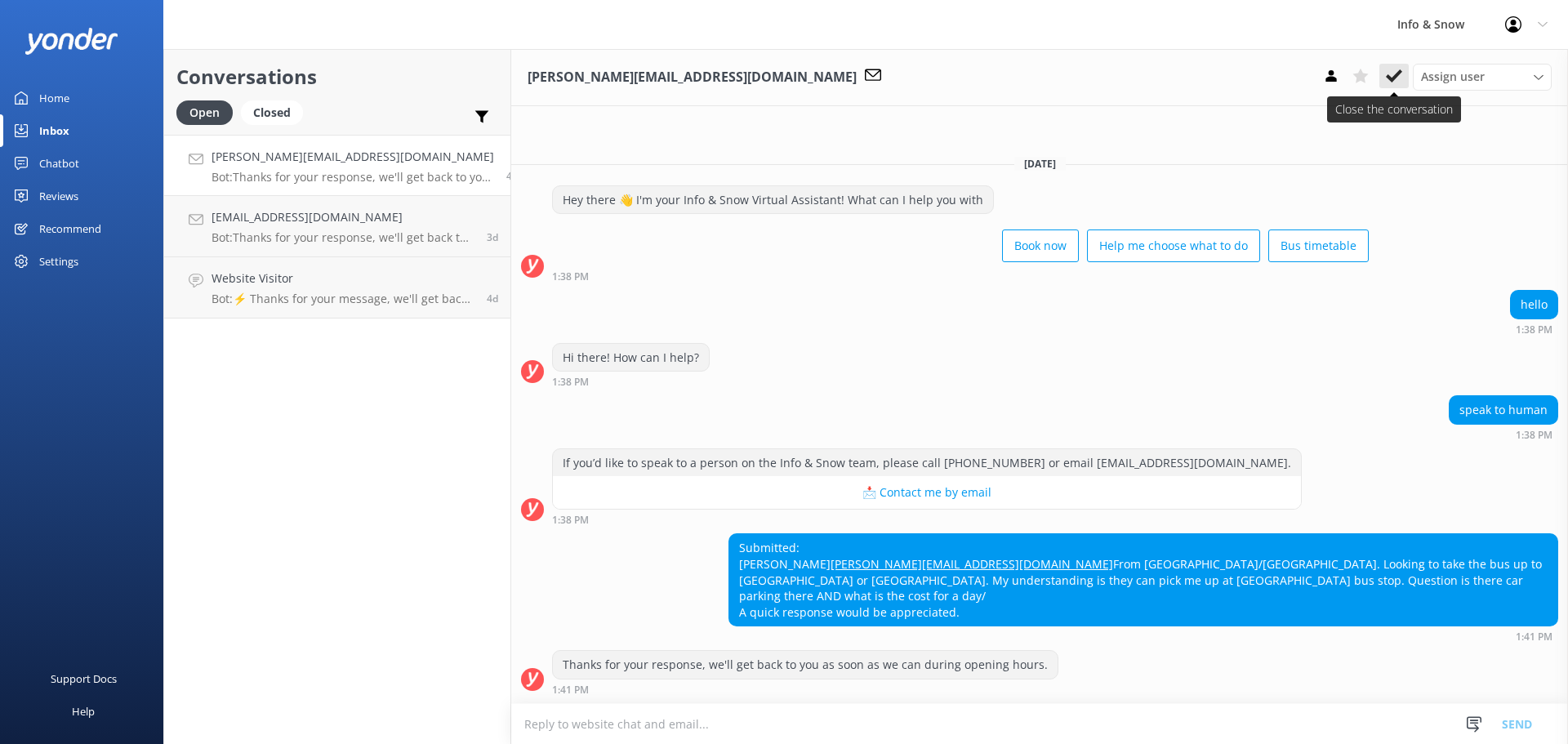
click at [1397, 72] on icon at bounding box center [1394, 76] width 17 height 17
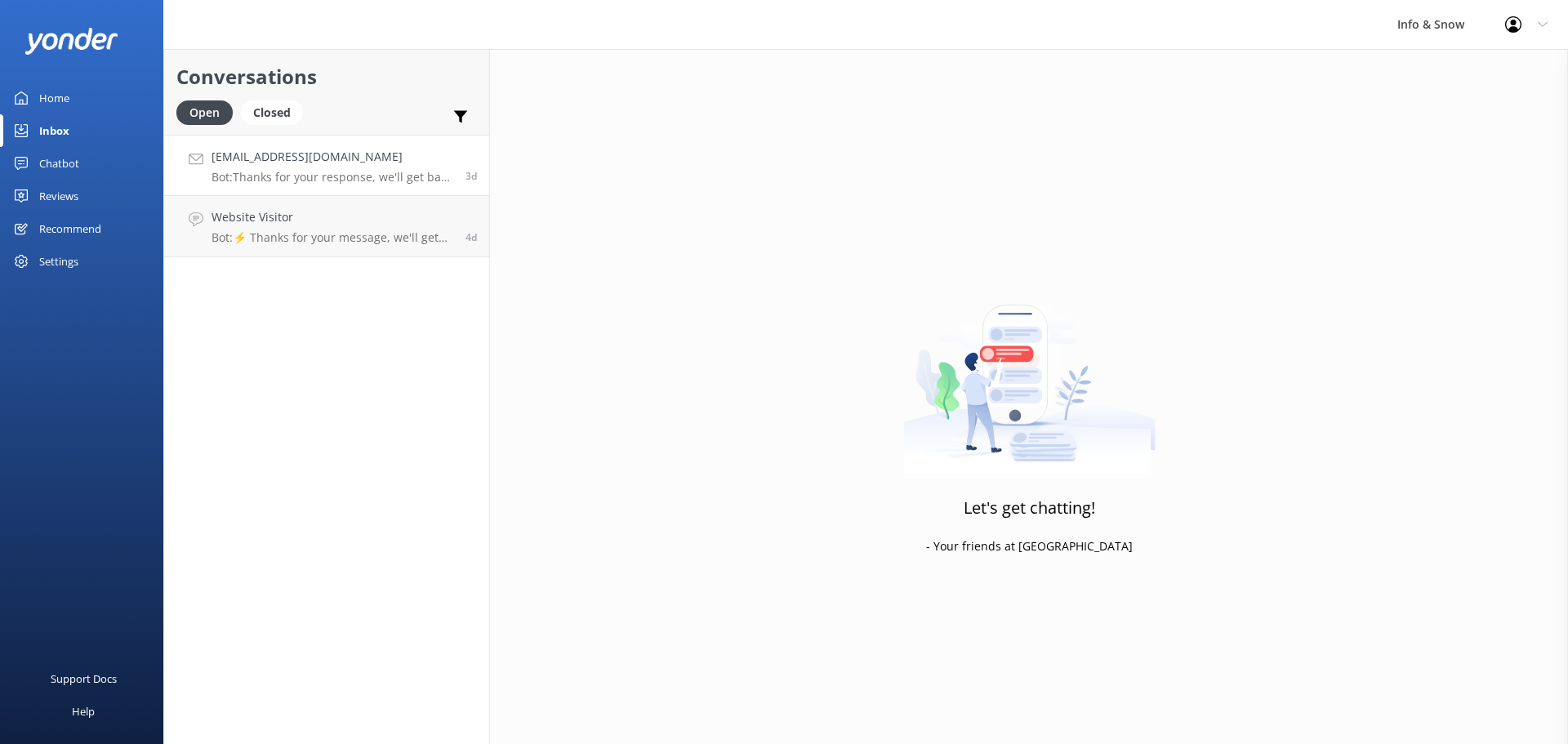
click at [356, 178] on p "Bot: Thanks for your response, we'll get back to you as soon as we can during o…" at bounding box center [332, 178] width 242 height 15
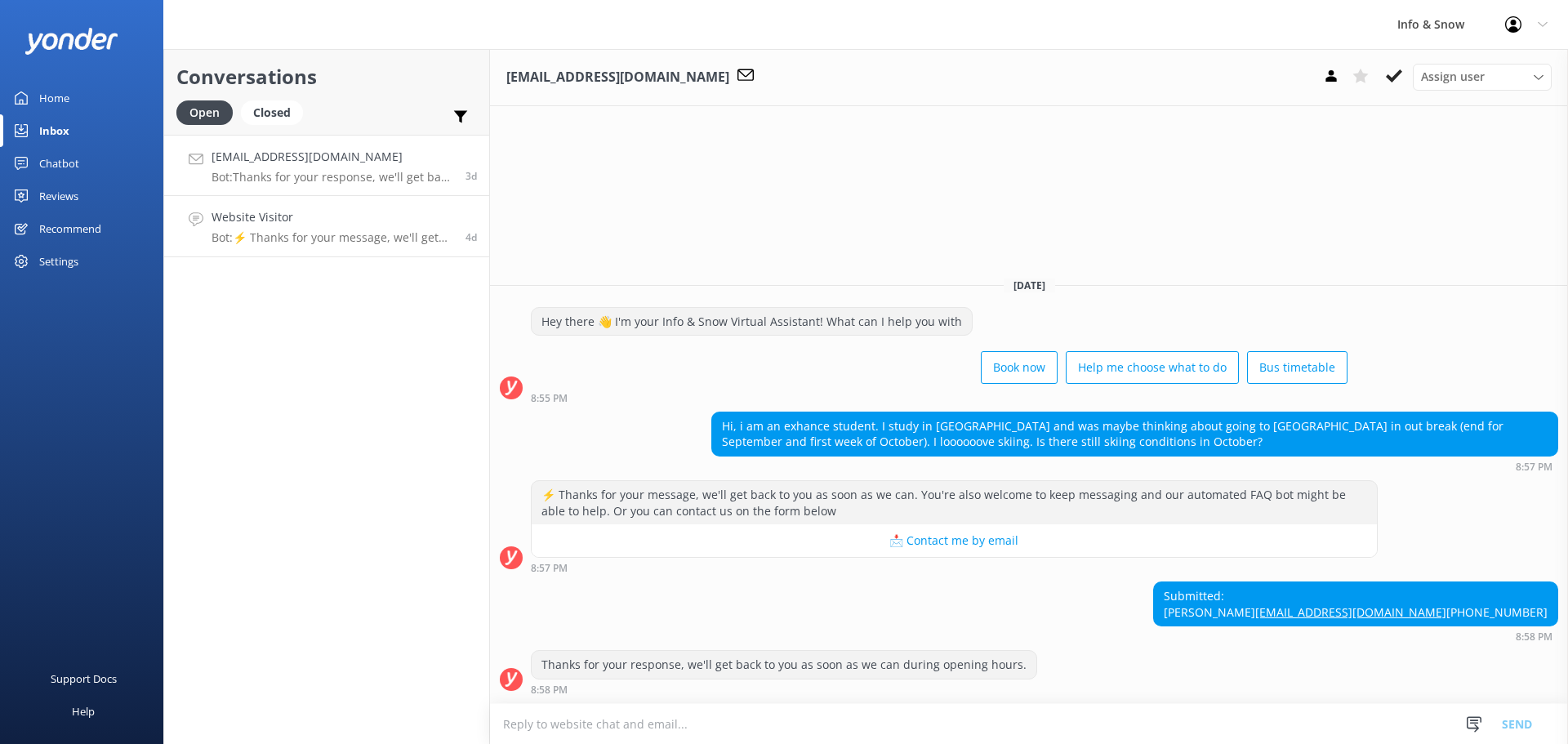
click at [319, 224] on h4 "Website Visitor" at bounding box center [332, 217] width 242 height 18
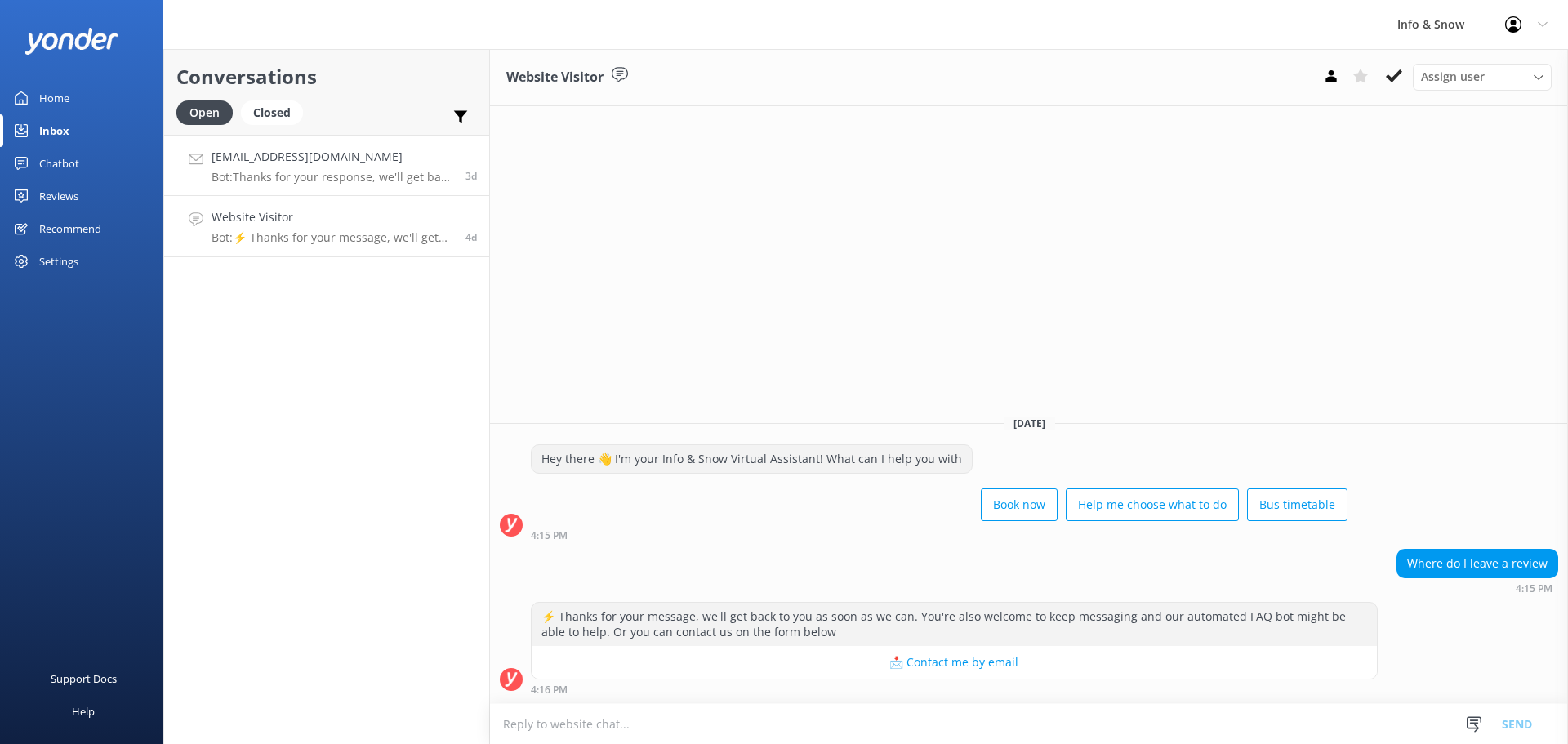
click at [265, 162] on h4 "tirilmarkussen@gmail.com" at bounding box center [332, 156] width 242 height 18
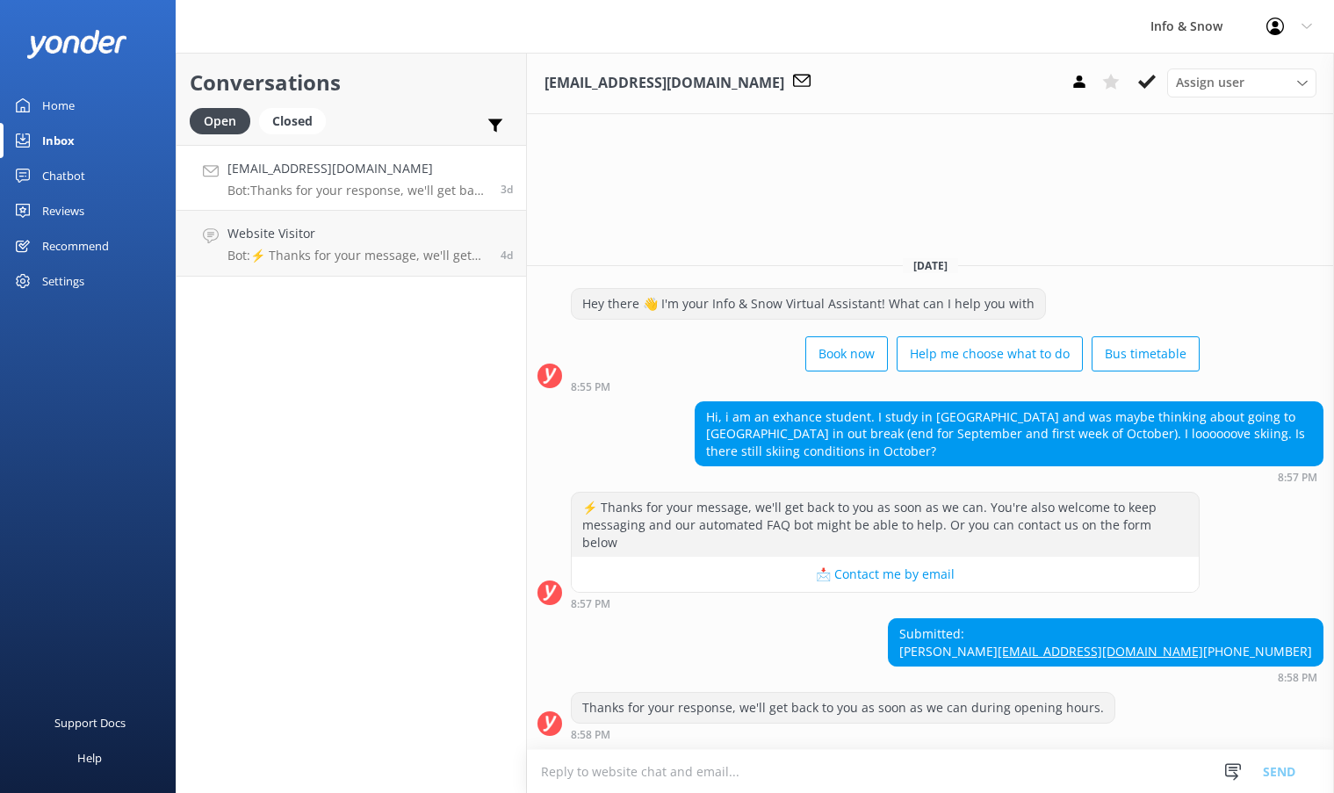
click at [829, 101] on div "tirilmarkussen@gmail.com Assign user Honor Big Steve service@nomadsafaris.co.nz…" at bounding box center [930, 83] width 807 height 61
click at [1149, 93] on button at bounding box center [1147, 82] width 32 height 26
